Goal: Information Seeking & Learning: Compare options

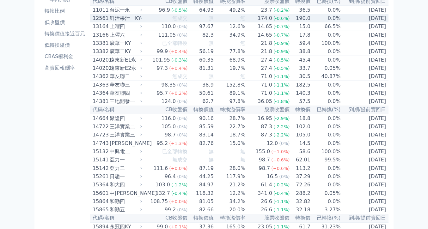
scroll to position [57, 0]
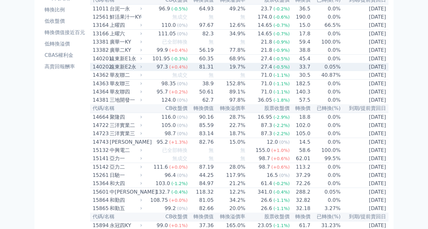
click at [155, 71] on div "97.3" at bounding box center [162, 67] width 14 height 8
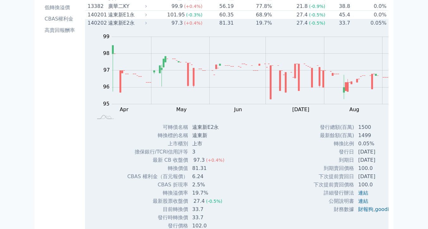
scroll to position [109, 0]
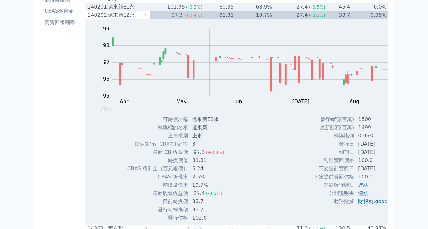
click at [108, 11] on div "遠東新E1永" at bounding box center [127, 7] width 38 height 8
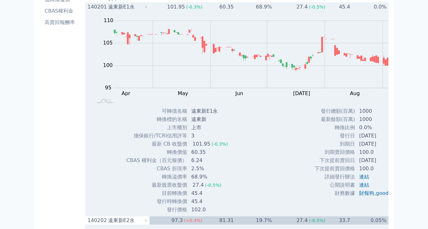
click at [108, 11] on div "遠東新E1永" at bounding box center [127, 7] width 38 height 8
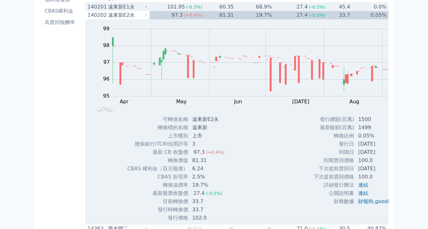
click at [108, 11] on div "遠東新E1永" at bounding box center [127, 7] width 38 height 8
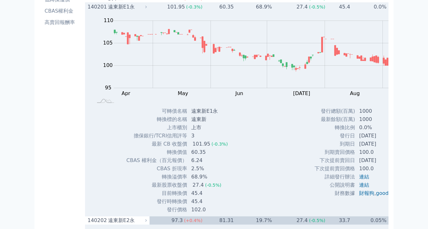
click at [108, 11] on div "遠東新E1永" at bounding box center [127, 7] width 38 height 8
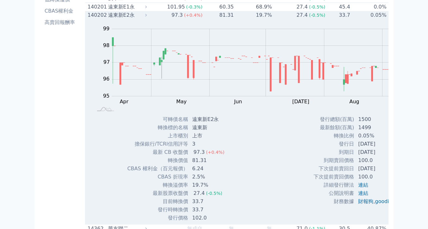
click at [108, 19] on div "遠東新E2永" at bounding box center [127, 15] width 38 height 8
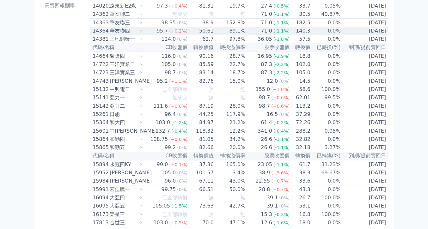
scroll to position [129, 0]
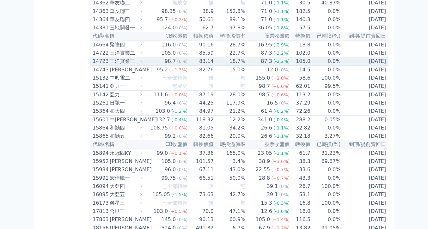
click at [110, 65] on div "三洋實業三" at bounding box center [125, 61] width 31 height 8
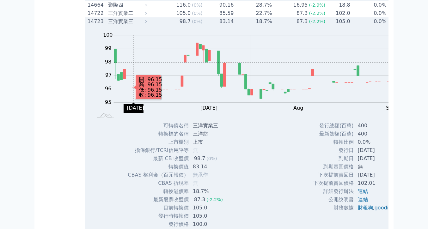
scroll to position [170, 0]
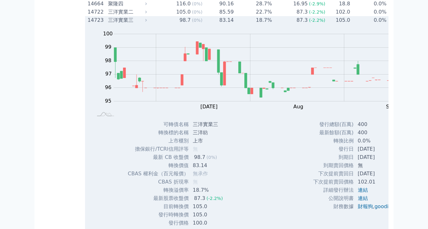
click at [108, 24] on div "三洋實業三" at bounding box center [127, 20] width 38 height 8
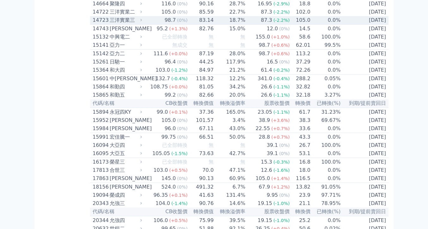
click at [110, 24] on div "三洋實業三" at bounding box center [125, 20] width 31 height 8
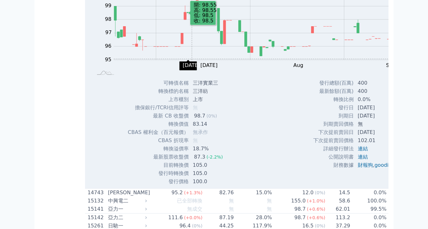
scroll to position [143, 0]
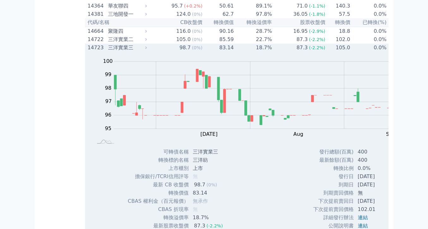
click at [149, 52] on td "98.7 (0%)" at bounding box center [175, 48] width 53 height 8
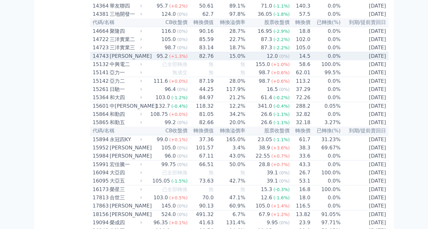
click at [143, 61] on td "95.2 (+1.3%)" at bounding box center [165, 56] width 44 height 9
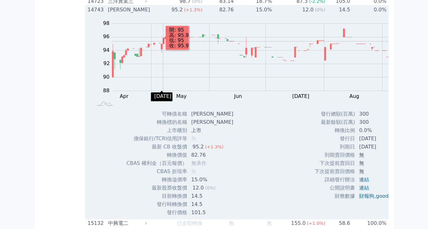
scroll to position [207, 0]
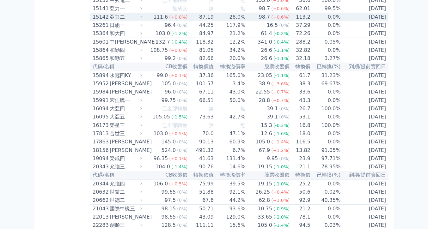
click at [143, 21] on td "111.6 (+0.0%)" at bounding box center [165, 17] width 44 height 9
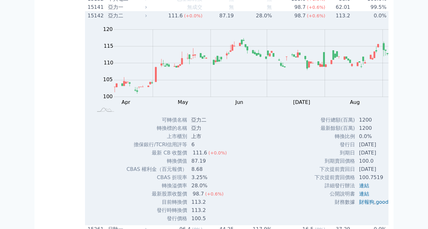
scroll to position [210, 0]
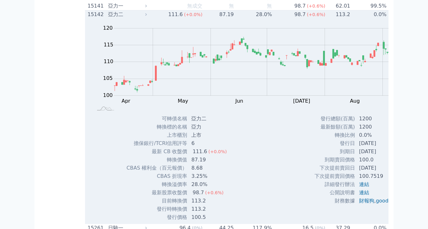
click at [85, 97] on div "Zoom Out 100 90 95 100 105 110 115 120 125 L Apr May Jun [DATE] Aug Sep Oct Nov…" at bounding box center [264, 67] width 359 height 96
click at [108, 18] on div "亞力二" at bounding box center [127, 15] width 38 height 8
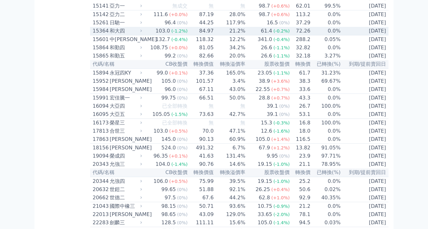
scroll to position [195, 0]
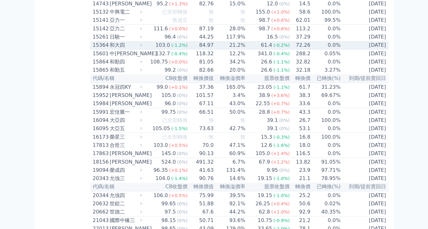
click at [110, 49] on div "和大四" at bounding box center [125, 45] width 31 height 8
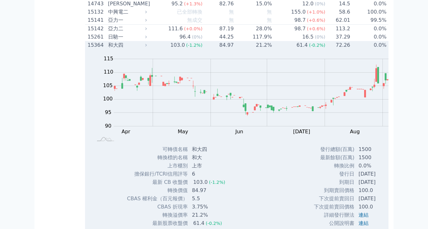
click at [108, 49] on div "和大四" at bounding box center [127, 45] width 38 height 8
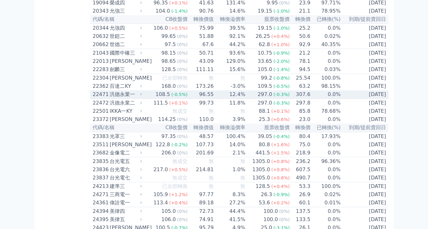
scroll to position [367, 0]
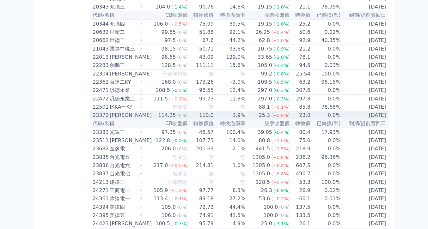
click at [110, 119] on div "[PERSON_NAME]" at bounding box center [125, 115] width 31 height 8
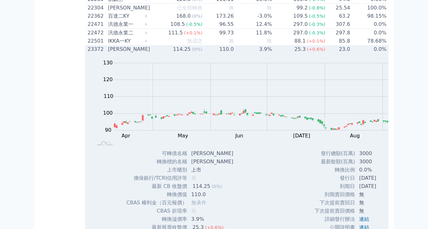
scroll to position [434, 0]
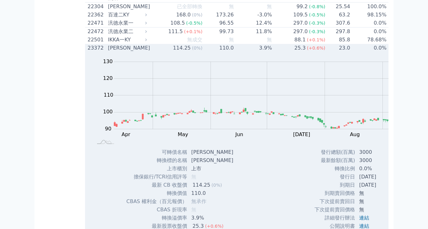
click at [202, 52] on td "110.0" at bounding box center [217, 48] width 31 height 8
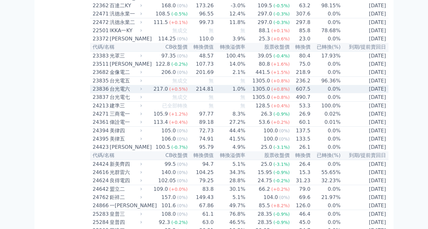
scroll to position [446, 0]
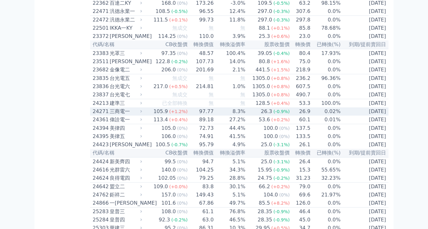
click at [188, 116] on td "97.77" at bounding box center [201, 111] width 26 height 8
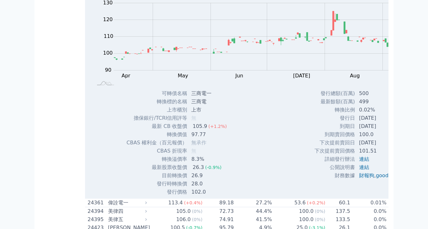
scroll to position [556, 0]
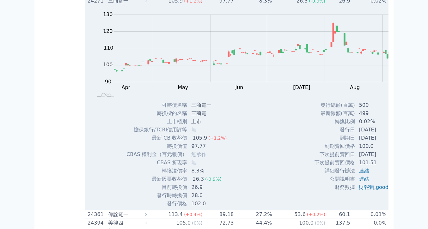
click at [202, 5] on td "97.77" at bounding box center [217, 1] width 31 height 8
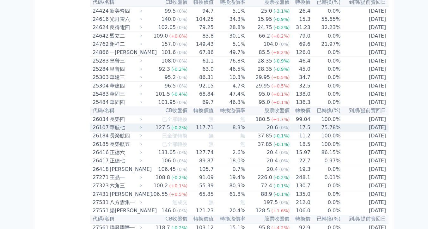
scroll to position [667, 0]
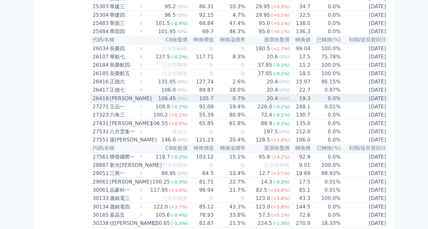
click at [188, 103] on td "105.7" at bounding box center [201, 98] width 26 height 9
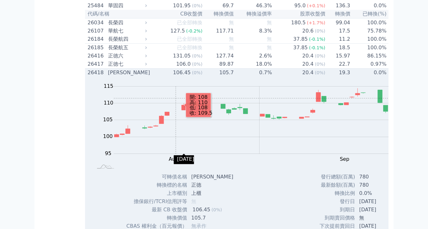
scroll to position [692, 0]
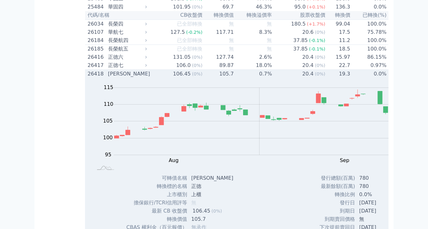
click at [171, 78] on div "106.45" at bounding box center [181, 74] width 20 height 8
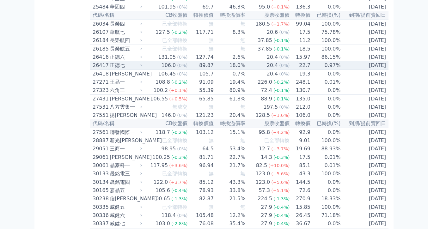
click at [177, 68] on span "(0%)" at bounding box center [182, 65] width 10 height 5
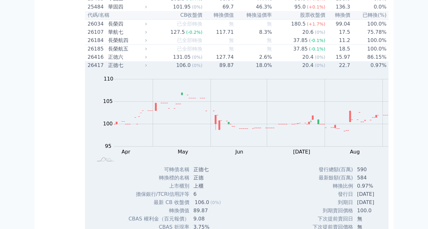
click at [192, 68] on span "(0%)" at bounding box center [197, 65] width 10 height 5
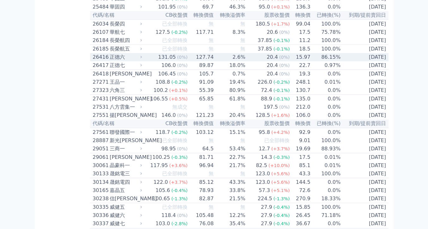
click at [177, 61] on div "(0%)" at bounding box center [182, 57] width 10 height 8
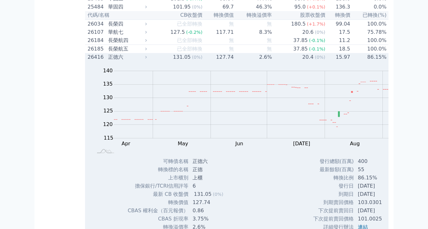
click at [192, 61] on div "(0%)" at bounding box center [197, 57] width 10 height 8
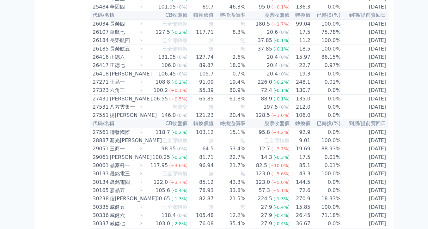
click at [143, 128] on th "CB收盤價" at bounding box center [165, 123] width 44 height 9
click at [160, 119] on div "146.0" at bounding box center [168, 115] width 17 height 8
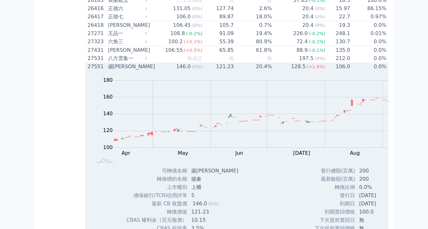
scroll to position [746, 0]
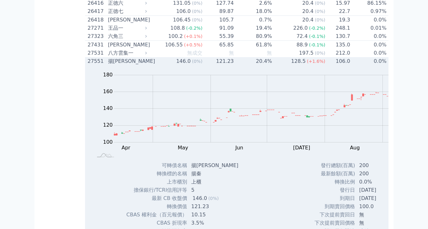
click at [290, 65] on div "128.5" at bounding box center [298, 61] width 17 height 8
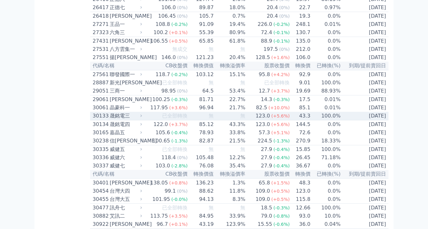
scroll to position [751, 0]
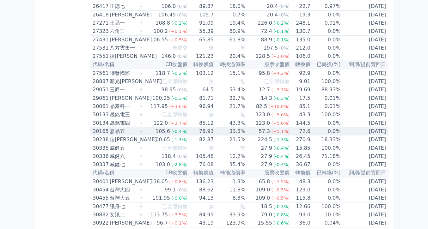
click at [220, 135] on td "33.8%" at bounding box center [230, 131] width 32 height 8
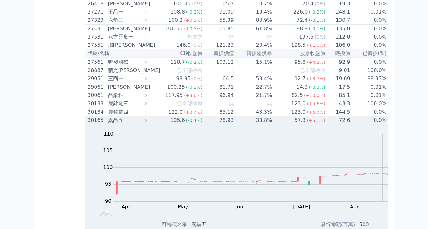
scroll to position [796, 0]
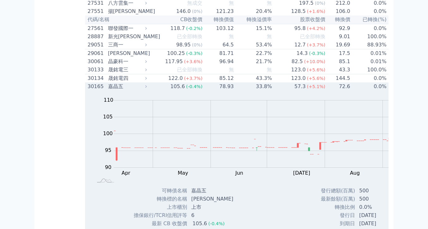
click at [325, 91] on td "72.6" at bounding box center [337, 86] width 25 height 8
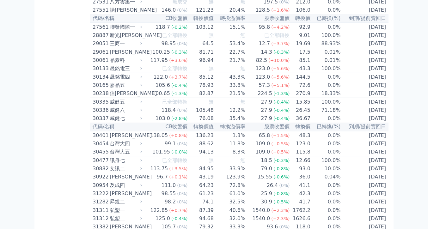
scroll to position [810, 0]
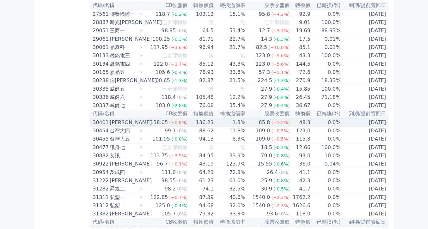
click at [225, 127] on td "1.3%" at bounding box center [230, 122] width 32 height 9
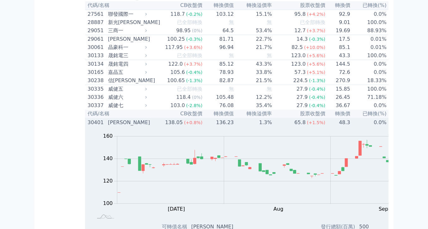
scroll to position [826, 0]
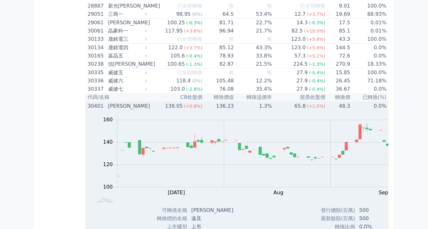
click at [272, 110] on td "65.8 (+1.5%)" at bounding box center [298, 106] width 53 height 9
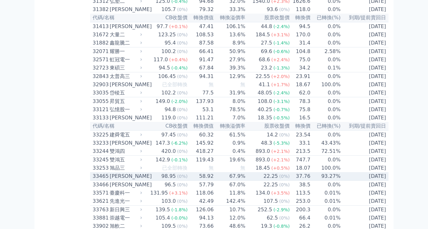
scroll to position [1025, 0]
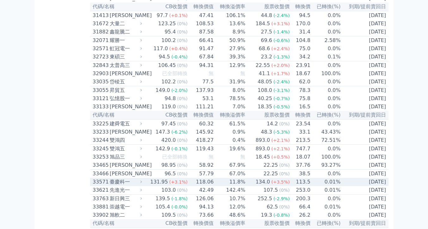
click at [214, 185] on td "11.8%" at bounding box center [230, 182] width 32 height 8
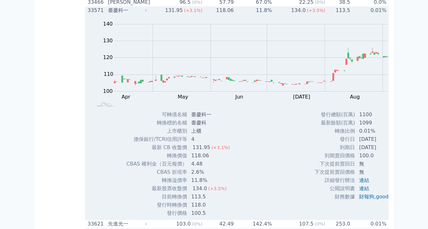
scroll to position [1248, 0]
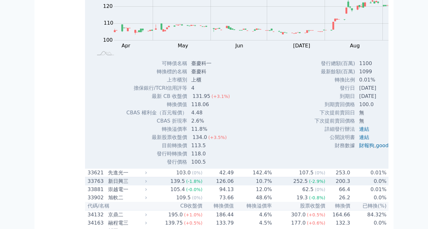
click at [272, 177] on td "252.5 (-2.9%)" at bounding box center [298, 181] width 53 height 9
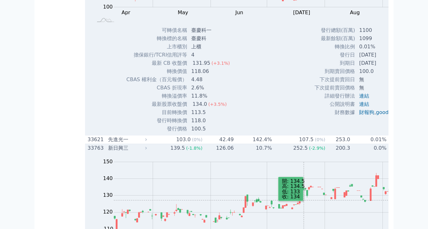
scroll to position [1298, 0]
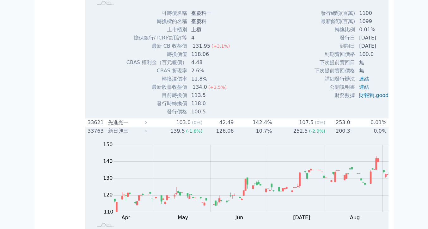
click at [272, 127] on td "252.5 (-2.9%)" at bounding box center [298, 131] width 53 height 9
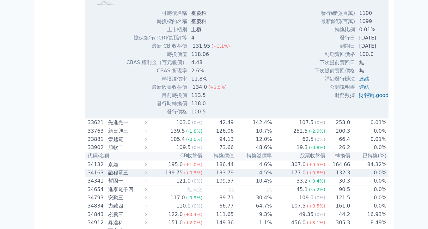
click at [234, 169] on td "4.5%" at bounding box center [253, 173] width 38 height 8
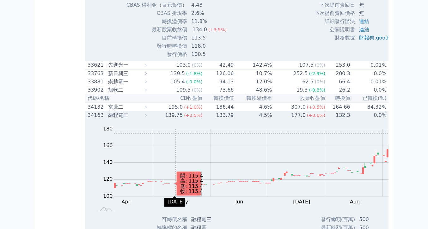
scroll to position [1357, 0]
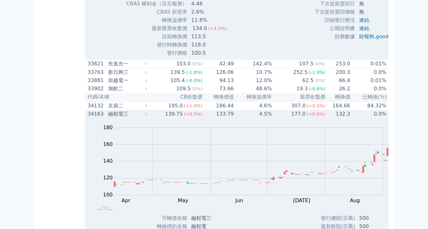
click at [149, 110] on td "139.75 (+0.5%)" at bounding box center [175, 114] width 53 height 8
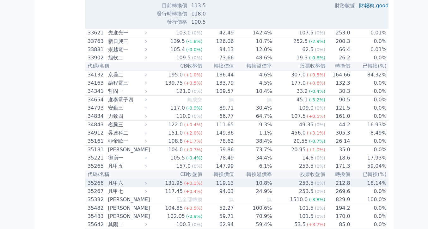
scroll to position [1403, 0]
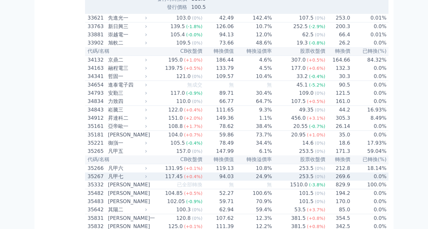
click at [202, 172] on td "94.03" at bounding box center [217, 176] width 31 height 8
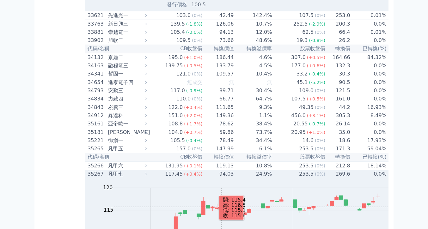
scroll to position [1476, 0]
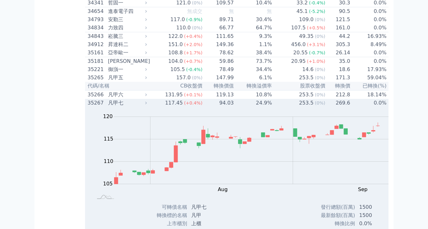
click at [202, 99] on td "94.03" at bounding box center [217, 103] width 31 height 8
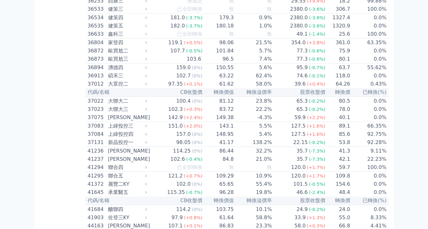
scroll to position [1688, 0]
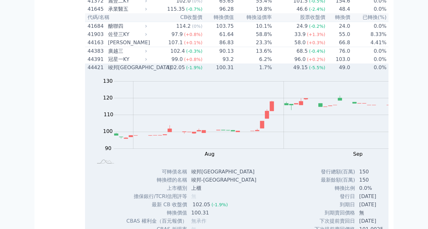
scroll to position [1793, 0]
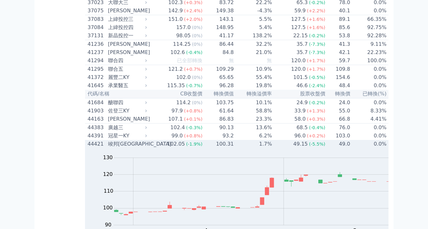
click at [202, 140] on td "100.31" at bounding box center [217, 144] width 31 height 8
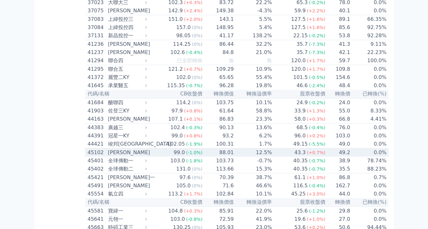
click at [202, 148] on td "88.01" at bounding box center [217, 152] width 31 height 9
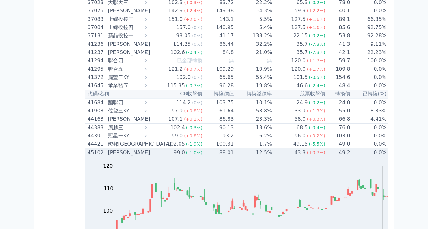
click at [202, 148] on td "88.01" at bounding box center [217, 152] width 31 height 9
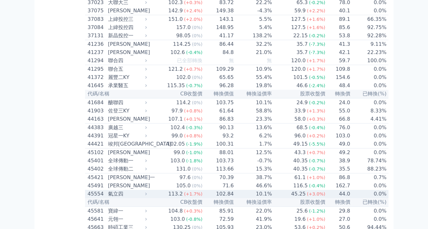
click at [202, 190] on td "102.84" at bounding box center [217, 194] width 31 height 8
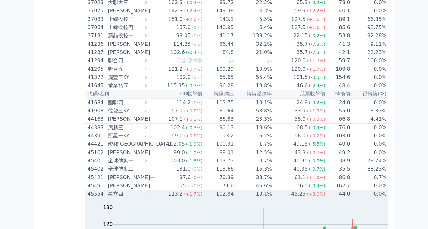
scroll to position [1811, 0]
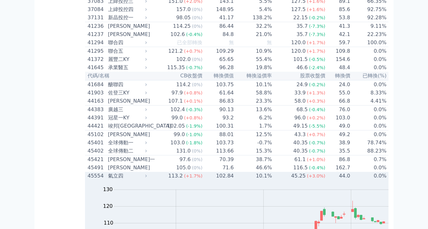
click at [272, 172] on td "45.25 (+3.0%)" at bounding box center [298, 176] width 53 height 8
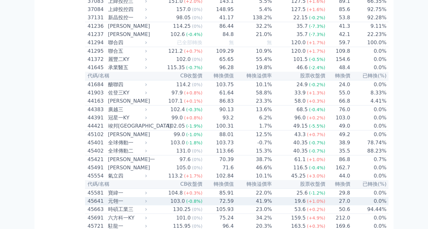
click at [202, 197] on td "72.59" at bounding box center [217, 201] width 31 height 8
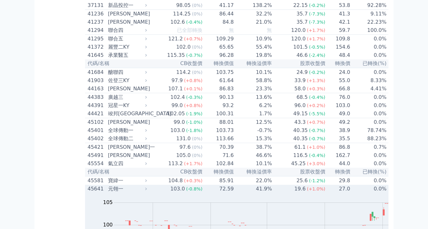
scroll to position [1825, 0]
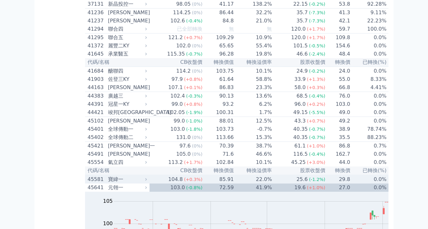
click at [202, 175] on td "85.91" at bounding box center [217, 179] width 31 height 9
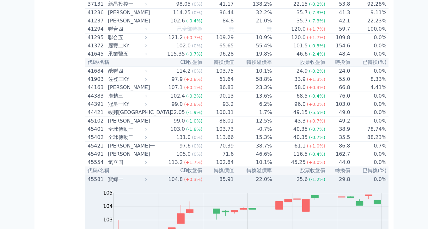
click at [186, 183] on div "Zoom Out 100 98 99 100 101 102 103 104 105 106 L [DATE] Sep [DATE] Sep [DATE] S…" at bounding box center [264, 231] width 359 height 96
click at [182, 183] on div "Zoom Out 100 98 99 100 101 102 103 104 105 106 L [DATE] Sep [DATE] Sep [DATE] S…" at bounding box center [264, 231] width 359 height 96
click at [202, 175] on td "85.91" at bounding box center [217, 179] width 31 height 9
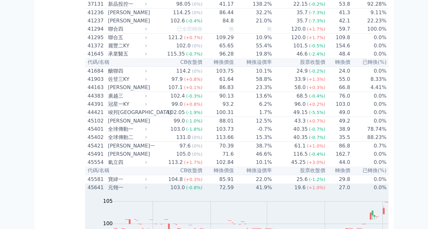
click at [202, 183] on td "72.59" at bounding box center [217, 187] width 31 height 8
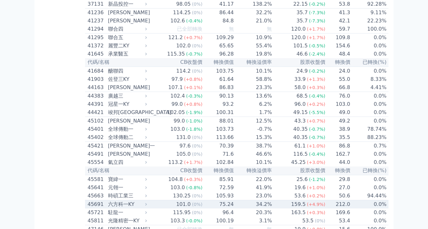
scroll to position [1826, 0]
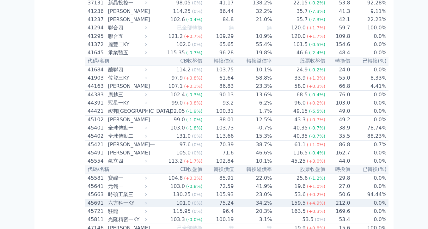
click at [202, 199] on td "75.24" at bounding box center [217, 203] width 31 height 9
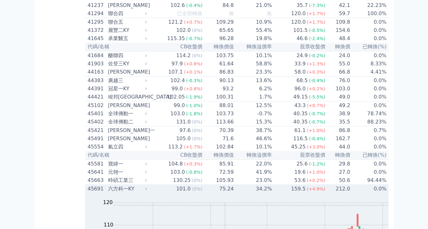
scroll to position [1841, 0]
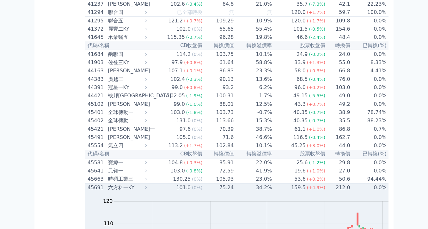
click at [272, 183] on td "159.5 (+4.9%)" at bounding box center [298, 187] width 53 height 9
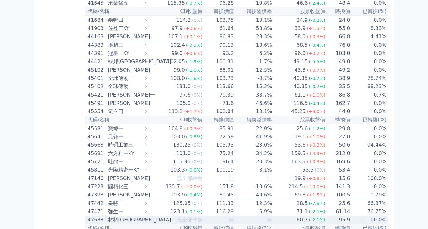
scroll to position [1940, 0]
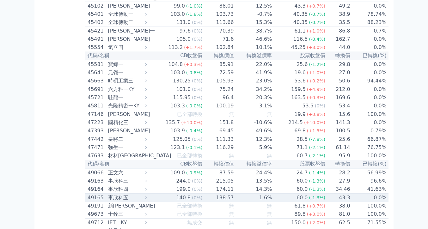
click at [202, 194] on td "138.57" at bounding box center [217, 198] width 31 height 9
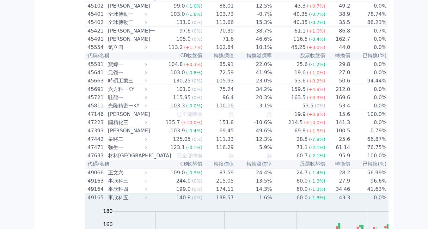
scroll to position [1941, 0]
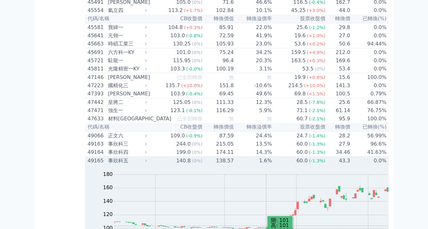
click at [208, 175] on rect "Chart" at bounding box center [279, 208] width 330 height 67
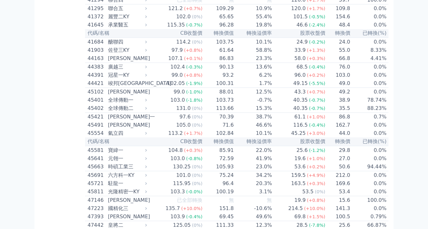
scroll to position [1907, 0]
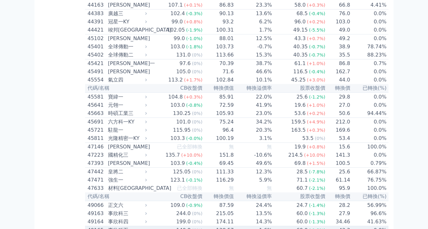
click at [234, 226] on td "1.6%" at bounding box center [253, 230] width 38 height 9
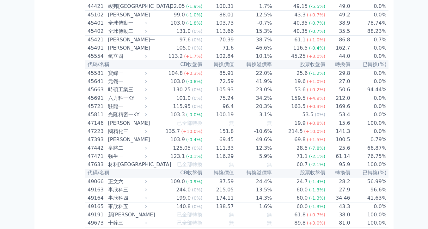
scroll to position [1932, 0]
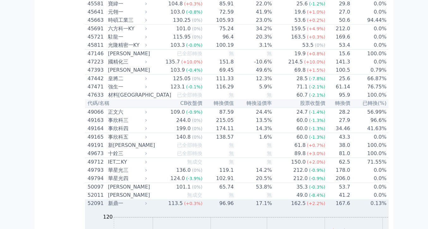
scroll to position [2052, 0]
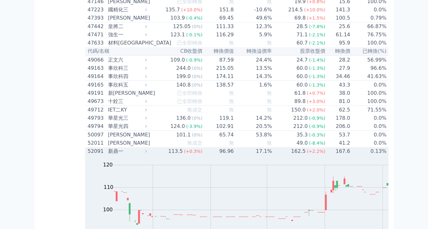
click at [184, 149] on span "(+0.3%)" at bounding box center [193, 151] width 18 height 5
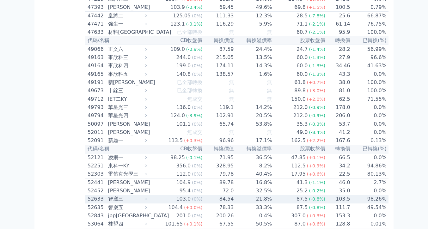
scroll to position [2066, 0]
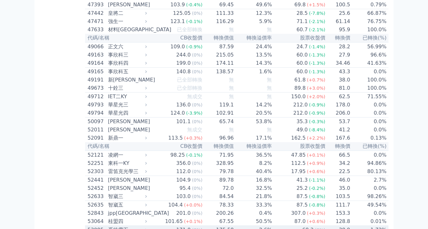
click at [175, 226] on div "171.0" at bounding box center [183, 230] width 17 height 8
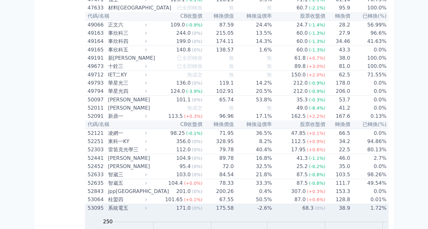
scroll to position [2151, 0]
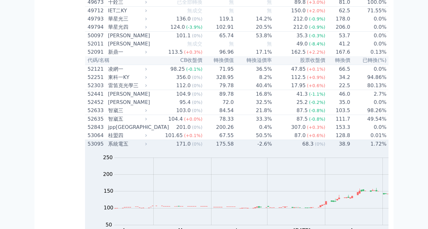
click at [234, 140] on td "-2.6%" at bounding box center [253, 144] width 38 height 9
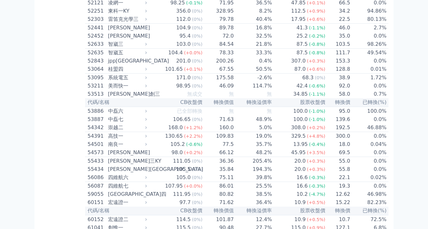
scroll to position [2249, 0]
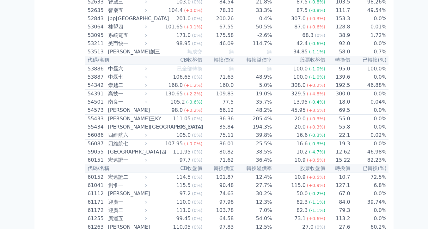
scroll to position [2274, 0]
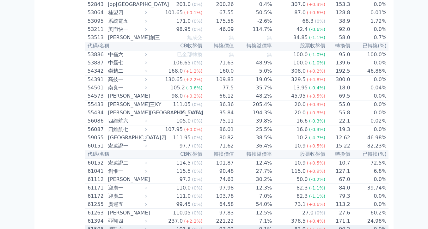
click at [175, 225] on div "101.5" at bounding box center [183, 229] width 17 height 8
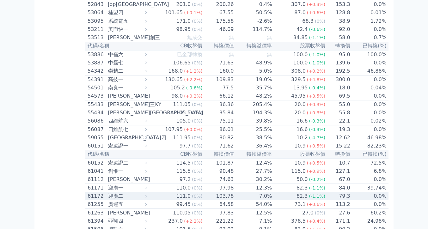
click at [175, 192] on div "111.0" at bounding box center [183, 196] width 17 height 8
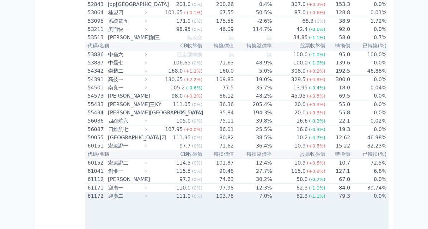
scroll to position [2276, 0]
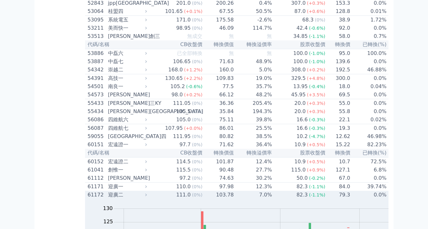
click at [202, 191] on td "103.78" at bounding box center [217, 195] width 31 height 8
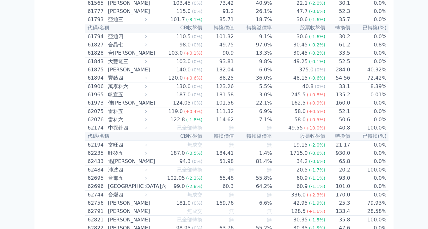
scroll to position [2510, 0]
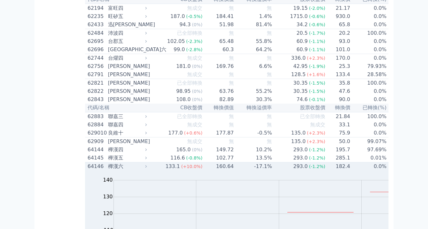
scroll to position [2576, 0]
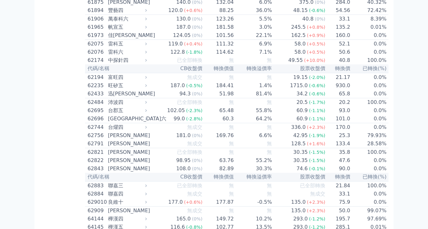
drag, startPoint x: 160, startPoint y: 118, endPoint x: 160, endPoint y: 113, distance: 5.7
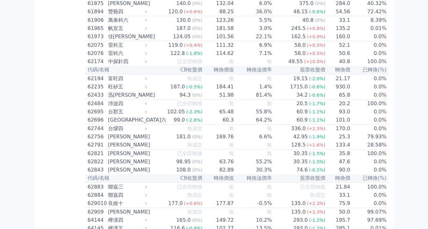
click at [202, 224] on td "102.77" at bounding box center [217, 228] width 31 height 9
click at [202, 224] on td "102.77" at bounding box center [217, 228] width 31 height 8
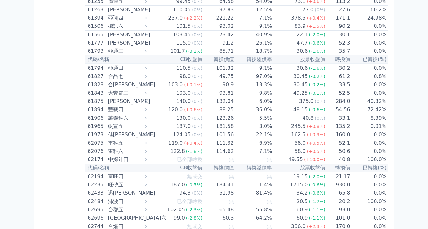
scroll to position [2531, 0]
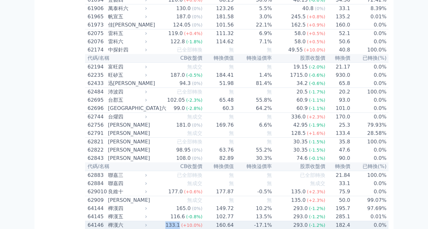
scroll to position [2510, 0]
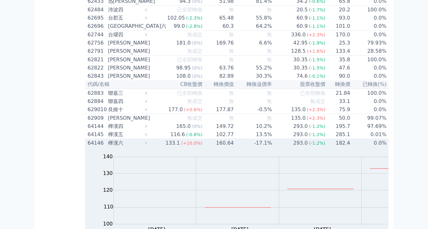
scroll to position [2654, 0]
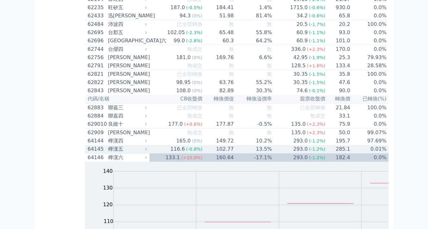
click at [234, 145] on td "13.5%" at bounding box center [253, 149] width 38 height 9
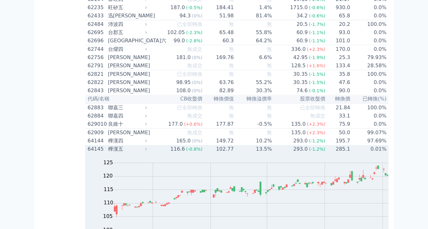
click at [234, 145] on td "13.5%" at bounding box center [253, 149] width 38 height 8
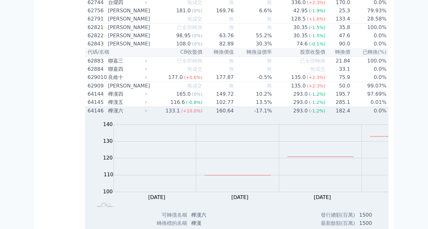
scroll to position [2708, 0]
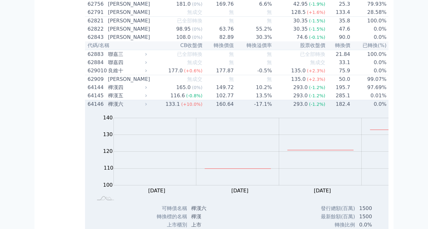
click at [189, 120] on div "Zoom Out 105 95 100 105 110 150 120 140 130 90 80 L [DATE] Oct [DATE] Oct [DATE…" at bounding box center [264, 209] width 359 height 203
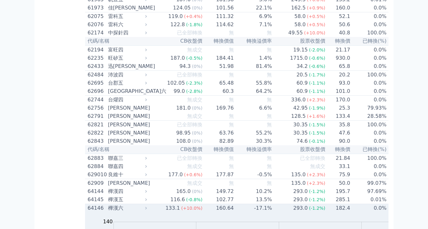
scroll to position [2597, 0]
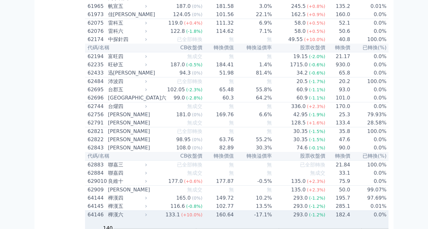
click at [202, 211] on td "160.64" at bounding box center [217, 215] width 31 height 9
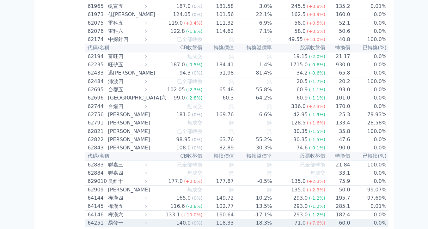
click at [149, 219] on td "140.0 (0%)" at bounding box center [175, 223] width 53 height 8
click at [234, 219] on td "18.3%" at bounding box center [253, 223] width 38 height 8
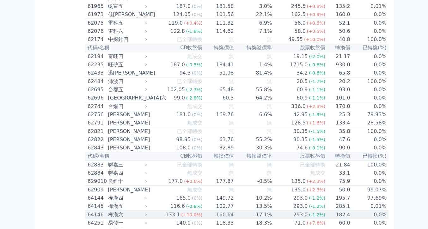
click at [292, 211] on div "293.0" at bounding box center [300, 215] width 17 height 8
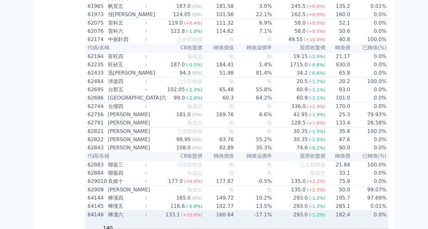
click at [292, 211] on div "293.0" at bounding box center [300, 215] width 17 height 8
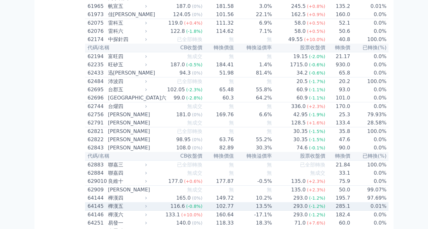
click at [292, 202] on div "293.0" at bounding box center [300, 206] width 17 height 8
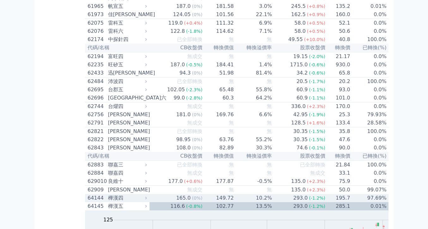
click at [292, 194] on div "293.0" at bounding box center [300, 198] width 17 height 8
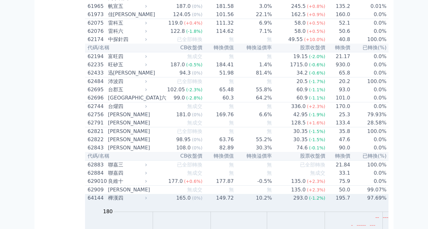
click at [292, 194] on div "293.0" at bounding box center [300, 198] width 17 height 8
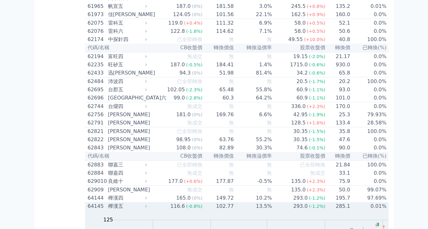
click at [272, 202] on td "293.0 (-1.2%)" at bounding box center [298, 206] width 53 height 8
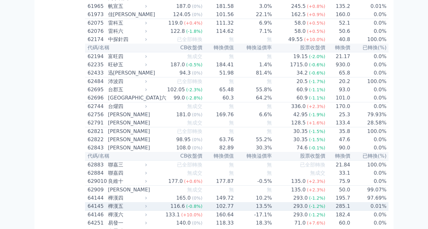
click at [272, 202] on td "293.0 (-1.2%)" at bounding box center [298, 206] width 53 height 9
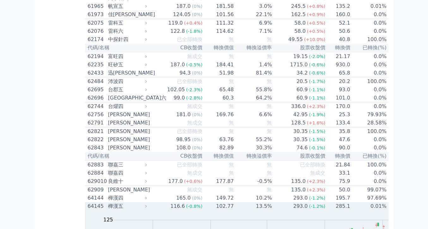
click at [202, 202] on td "102.77" at bounding box center [217, 206] width 31 height 8
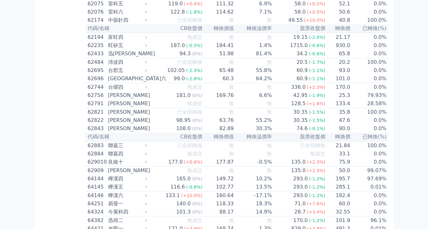
scroll to position [2622, 0]
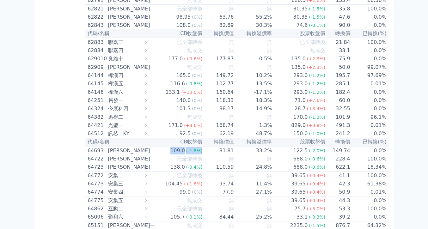
scroll to position [2721, 0]
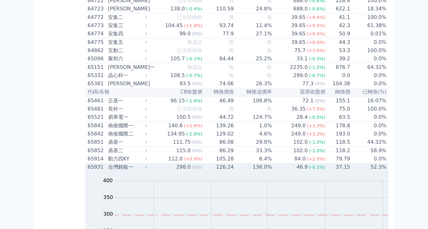
scroll to position [2814, 0]
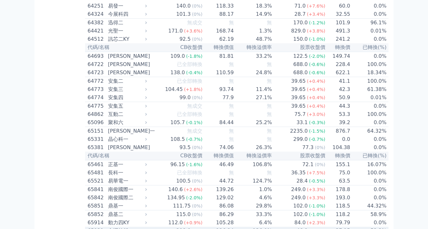
click at [202, 227] on td "126.24" at bounding box center [217, 231] width 31 height 8
click at [202, 227] on td "126.24" at bounding box center [217, 231] width 31 height 9
click at [202, 227] on td "126.24" at bounding box center [217, 231] width 31 height 8
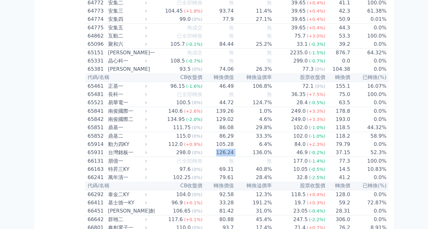
scroll to position [2904, 0]
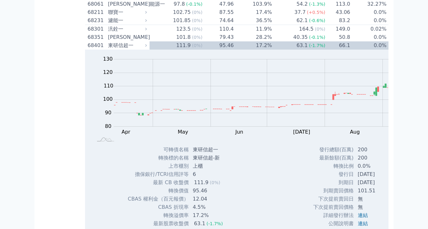
scroll to position [3218, 0]
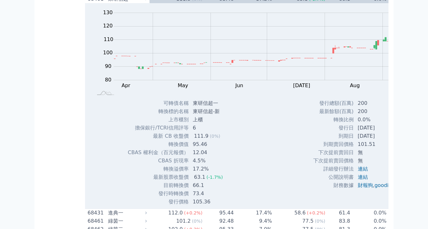
scroll to position [3251, 0]
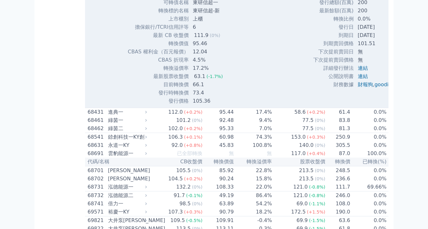
scroll to position [3353, 0]
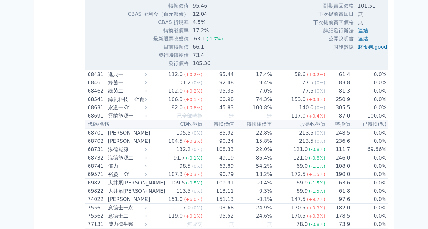
scroll to position [3445, 0]
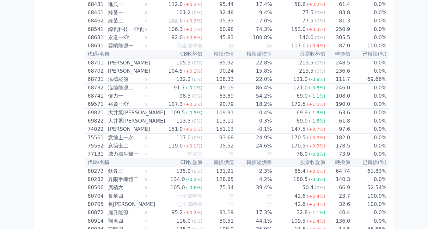
scroll to position [3455, 0]
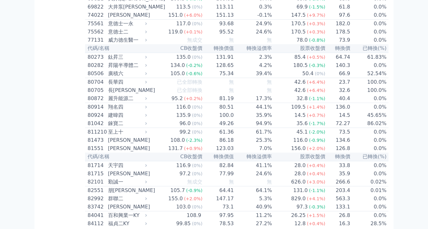
scroll to position [3559, 0]
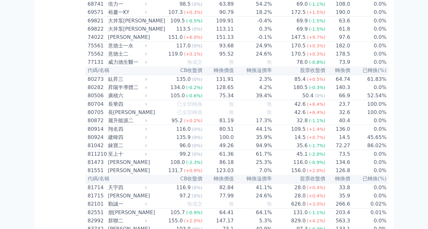
scroll to position [3483, 0]
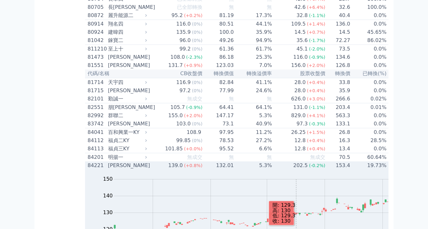
scroll to position [3556, 0]
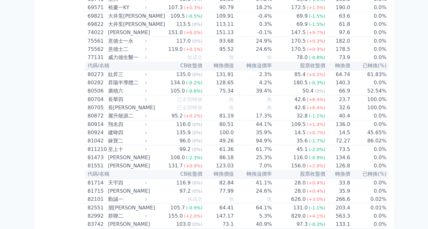
scroll to position [3504, 0]
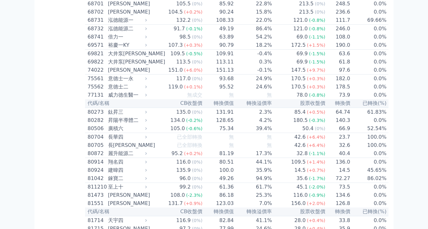
scroll to position [3506, 0]
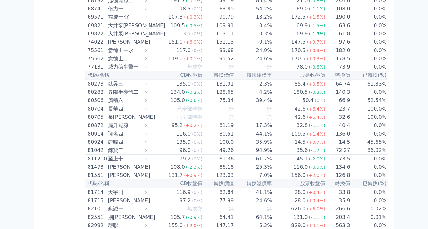
scroll to position [3589, 0]
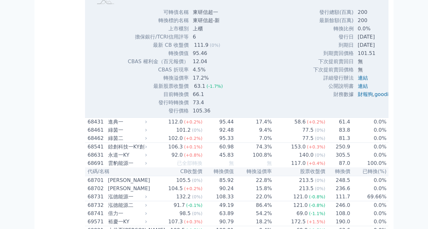
scroll to position [3646, 0]
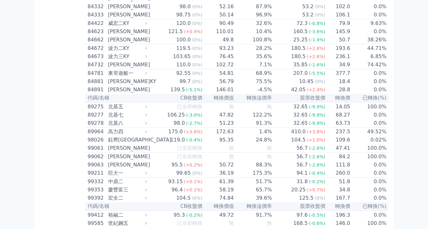
scroll to position [3767, 0]
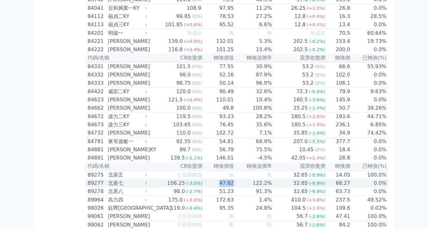
scroll to position [3646, 0]
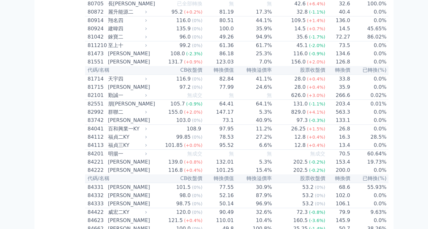
drag, startPoint x: 168, startPoint y: 93, endPoint x: 167, endPoint y: 162, distance: 69.5
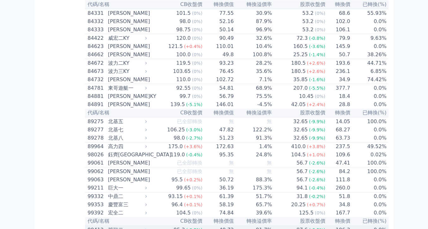
scroll to position [3835, 0]
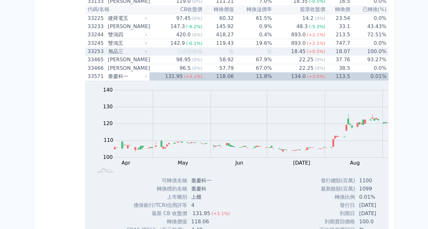
scroll to position [758, 0]
